Goal: Task Accomplishment & Management: Complete application form

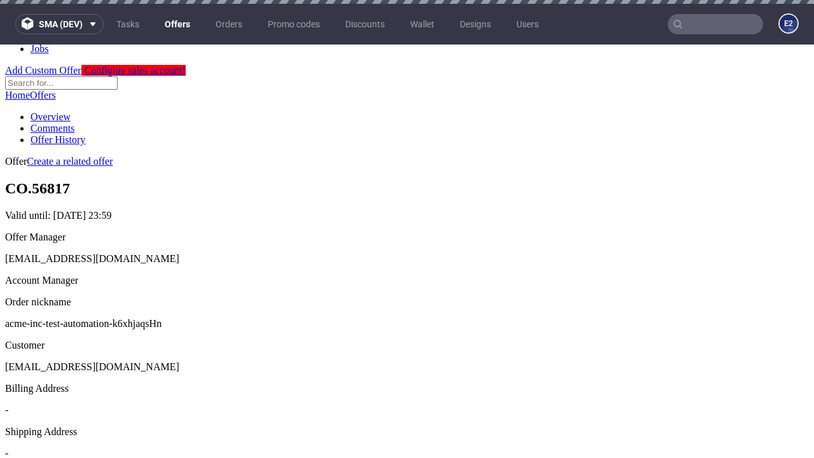
scroll to position [4, 0]
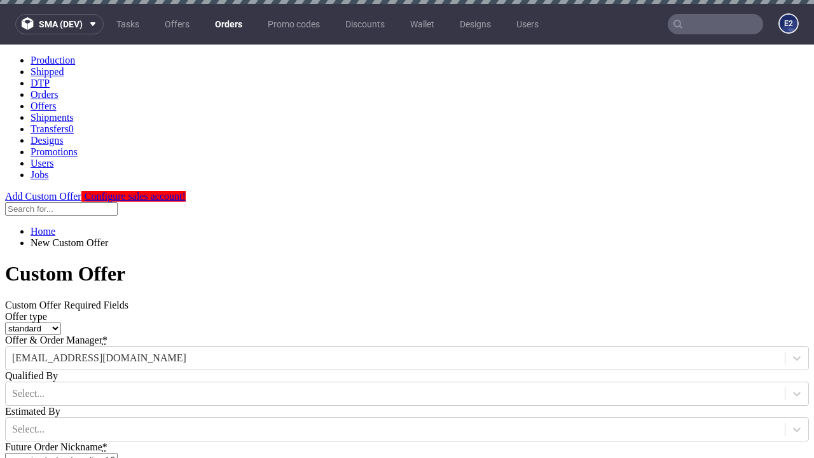
type input "acme-inc-test-automation-k6xhjaqsHn"
type input "2025-10-13"
type input "e2e-user-p1lVcy2wLw@test.com"
select select "gb"
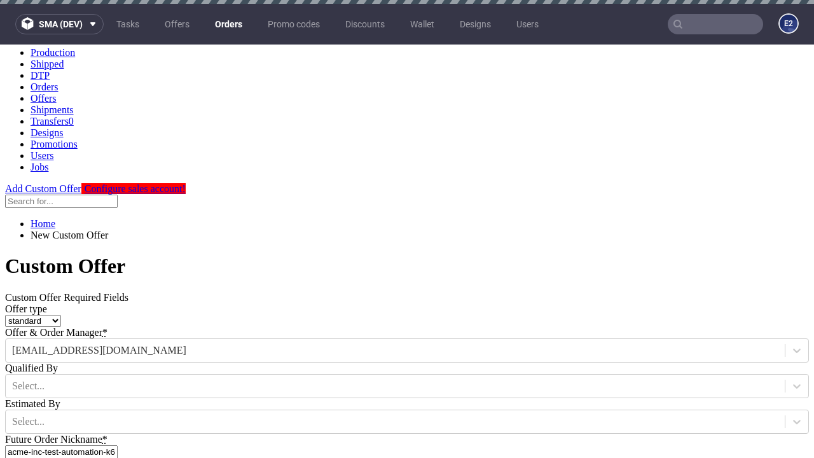
type input "e2e-user-p1lVcy2wLw@test.com"
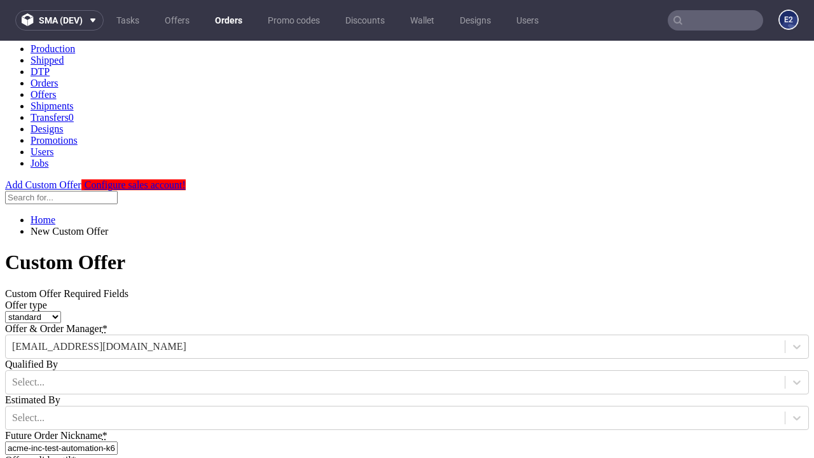
scroll to position [192, 0]
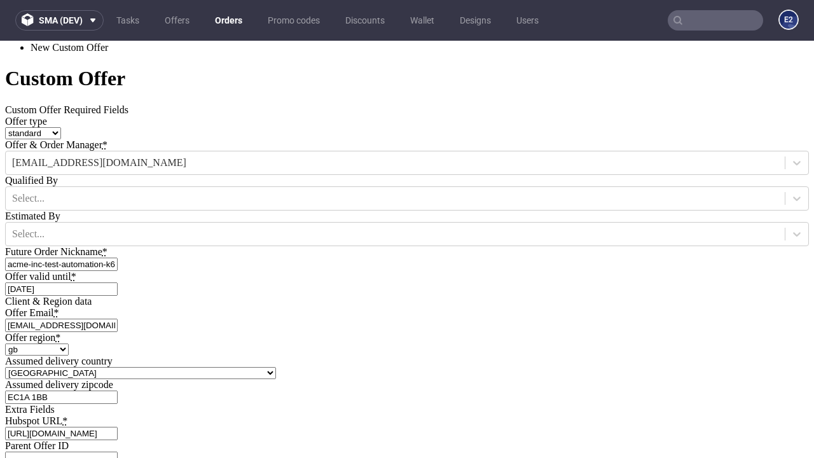
type input "https://app-eu1.hubspot.com/contacts/139493128/record/0-3/7600435676"
type input "Please wait..."
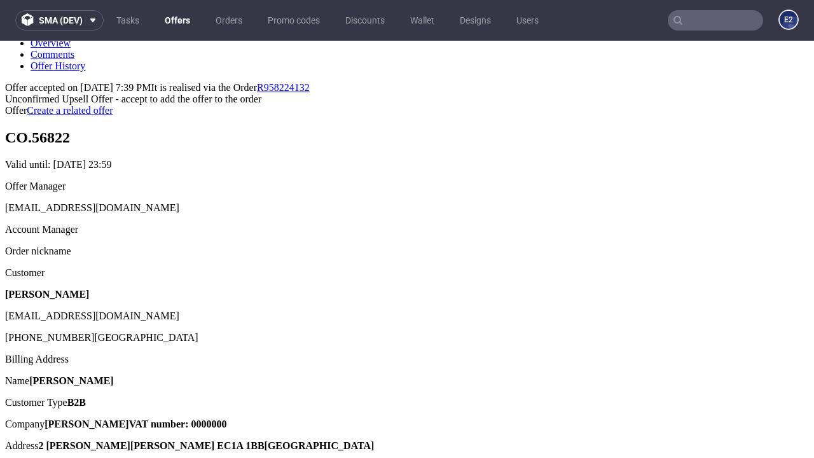
scroll to position [196, 0]
type input "In progress..."
